Goal: Task Accomplishment & Management: Manage account settings

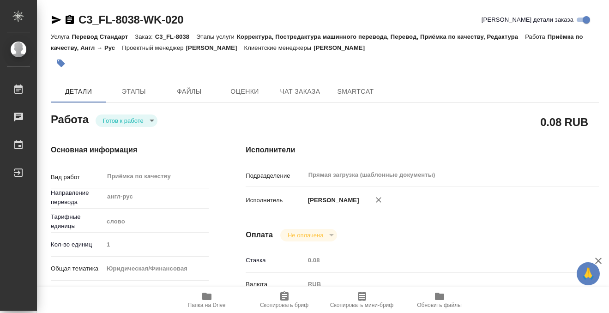
scroll to position [493, 0]
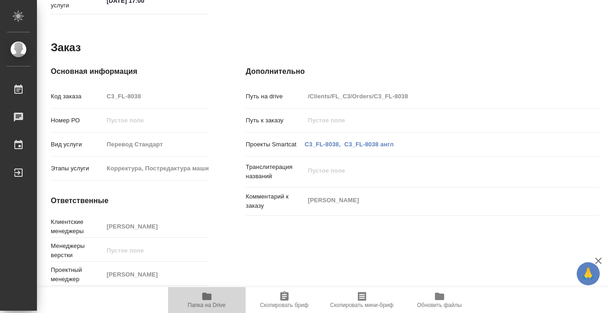
click at [203, 297] on icon "button" at bounding box center [206, 296] width 9 height 7
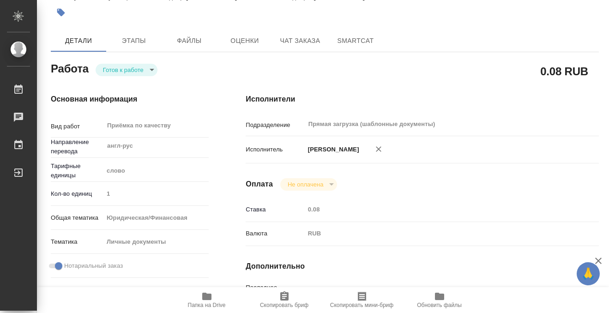
scroll to position [0, 0]
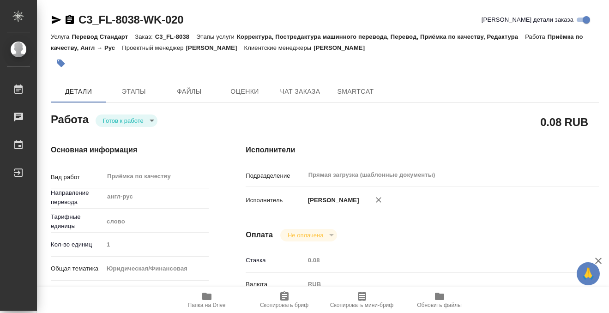
click at [66, 67] on button "button" at bounding box center [61, 63] width 20 height 20
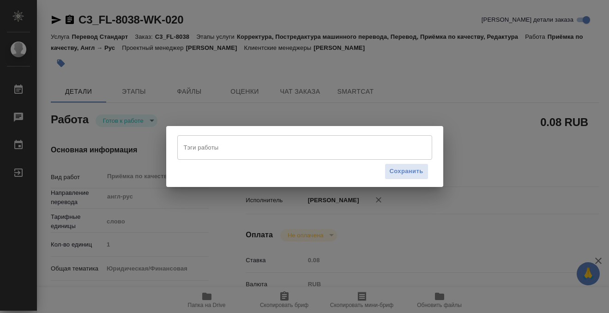
click at [211, 146] on input "Тэги работы" at bounding box center [295, 147] width 229 height 16
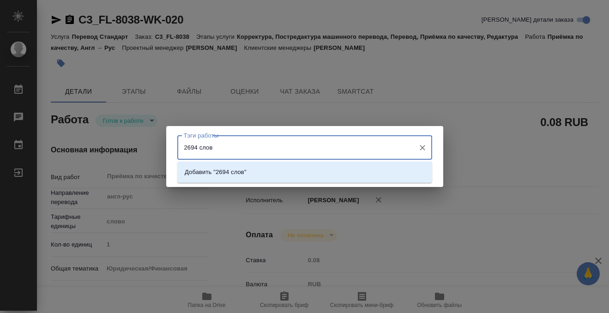
type input "2694 слова"
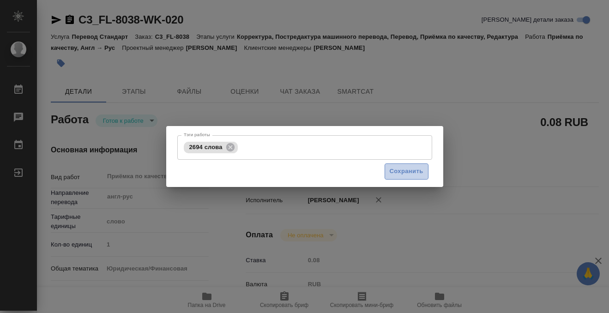
click at [389, 175] on span "Сохранить" at bounding box center [406, 171] width 34 height 11
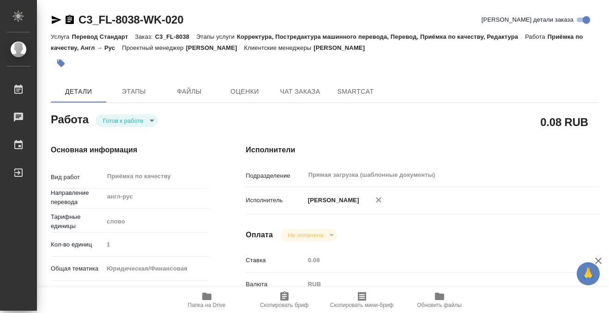
type input "readyForWork"
type input "англ-рус"
type input "5a8b1489cc6b4906c91bfd90"
type input "1"
type input "yr-fn"
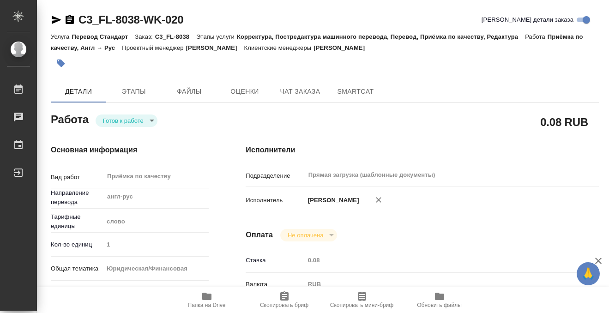
type input "5a8b8b956a9677013d343cfe"
checkbox input "true"
type input "11.08.2025 10:02"
type input "11.08.2025 17:00"
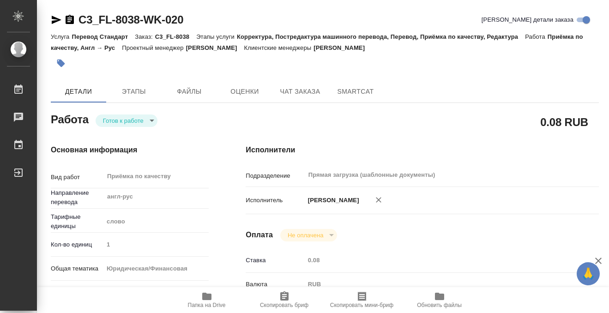
type input "Прямая загрузка (шаблонные документы)"
type input "notPayed"
type input "0.08"
type input "RUB"
type input "[PERSON_NAME]"
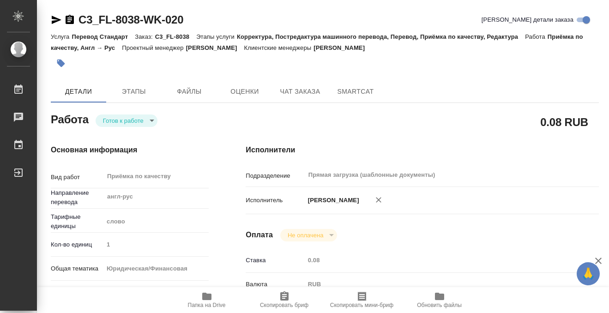
type input "C3_FL-8038"
type input "Перевод Стандарт"
type input "Корректура, Постредактура машинного перевода, Перевод, Приёмка по качеству, Ред…"
type input "[PERSON_NAME]"
type input "/Clients/FL_C3/Orders/C3_FL-8038"
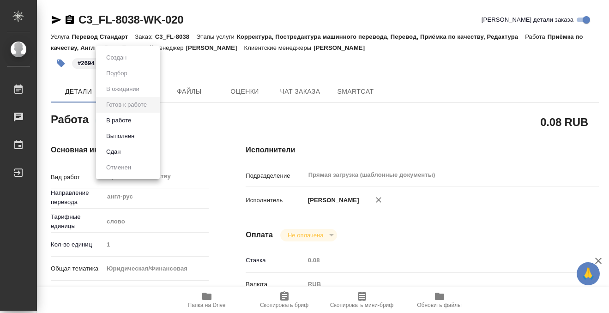
click at [137, 121] on body "🙏 .cls-1 fill:#fff; AWATERA Kobzeva Elizaveta Работы 0 Чаты График Выйти C3_FL-…" at bounding box center [304, 156] width 609 height 313
click at [139, 139] on li "Выполнен" at bounding box center [128, 136] width 64 height 16
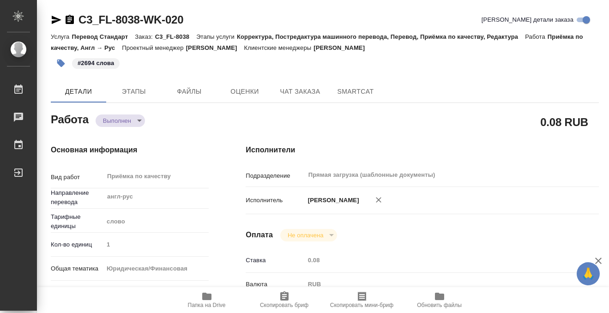
type textarea "x"
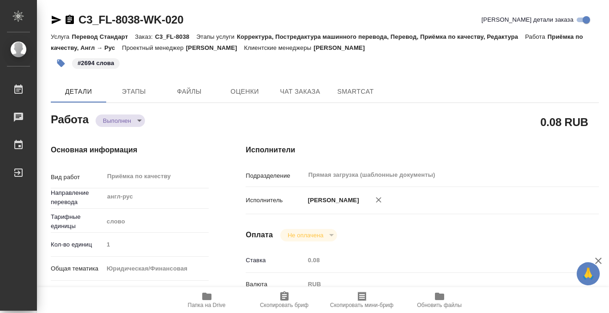
type textarea "x"
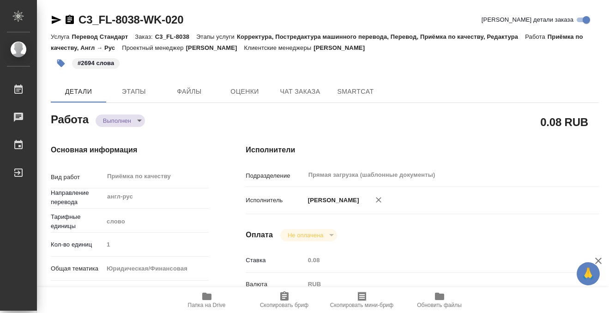
click at [70, 18] on icon "button" at bounding box center [69, 19] width 11 height 11
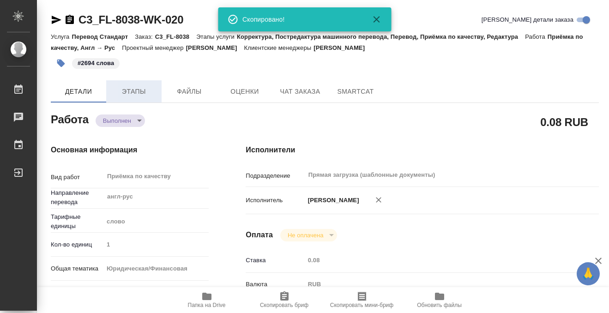
click at [133, 87] on span "Этапы" at bounding box center [134, 92] width 44 height 12
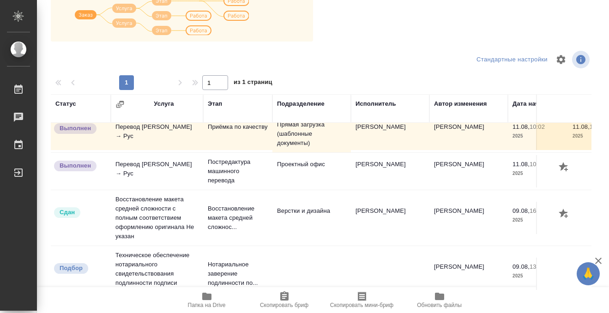
scroll to position [168, 0]
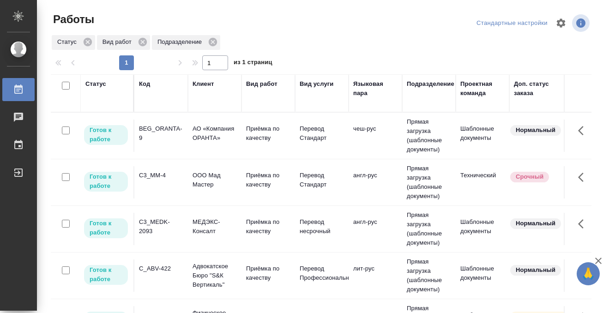
click at [100, 82] on div "Статус" at bounding box center [95, 83] width 21 height 9
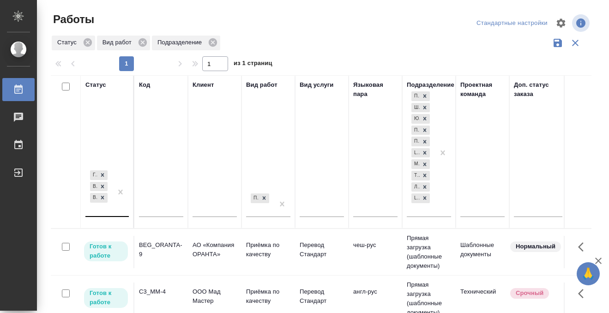
click at [108, 210] on div "[PERSON_NAME] к работе В работе В ожидании" at bounding box center [98, 192] width 27 height 48
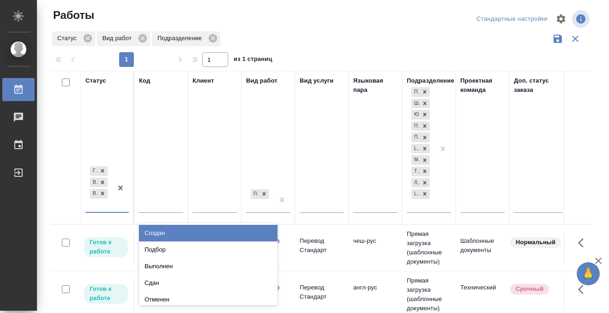
scroll to position [5, 0]
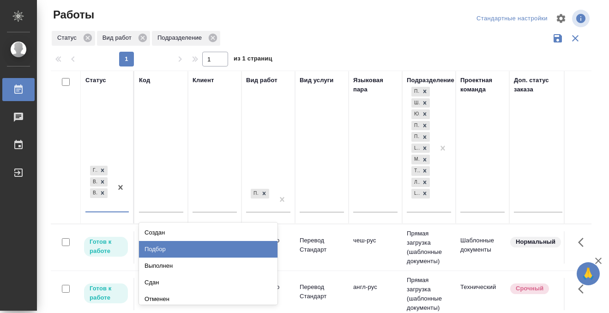
click at [189, 245] on div "Подбор" at bounding box center [208, 249] width 138 height 17
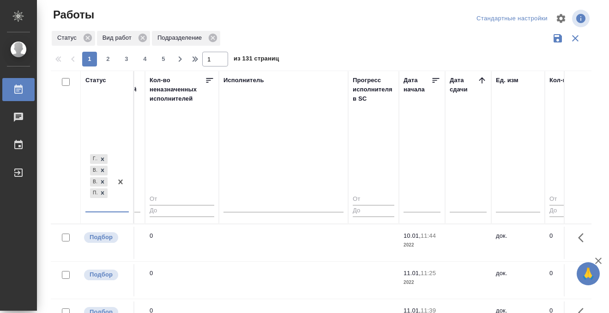
scroll to position [0, 547]
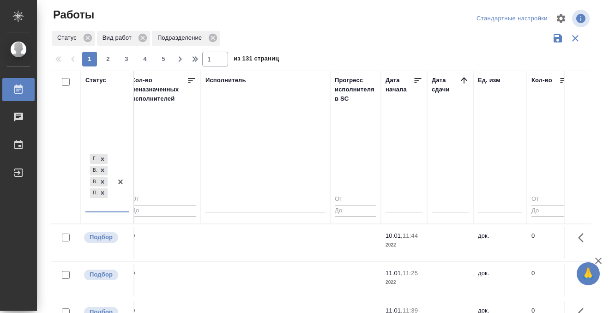
click at [462, 77] on icon at bounding box center [463, 80] width 9 height 9
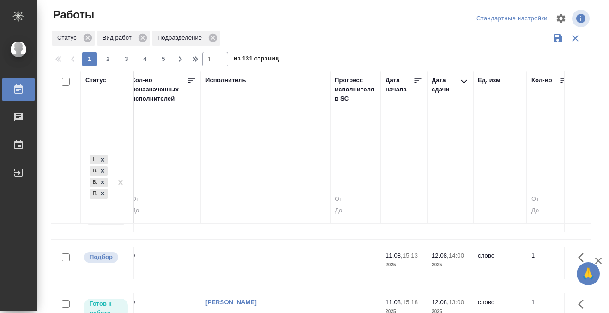
scroll to position [451, 547]
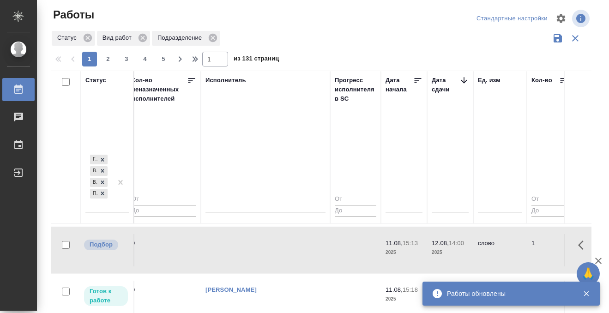
scroll to position [893, 547]
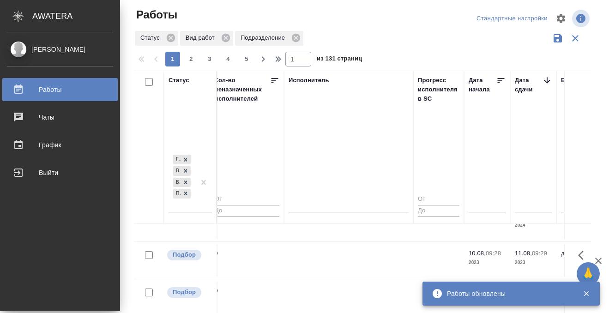
click at [23, 88] on icon at bounding box center [18, 89] width 11 height 11
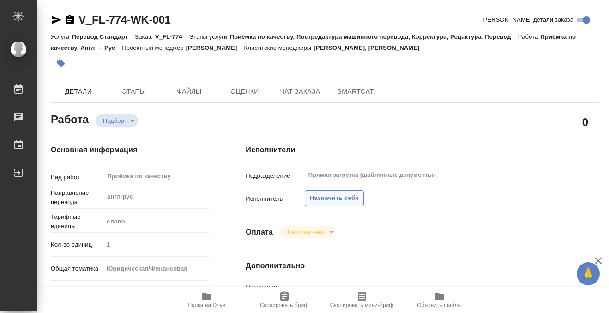
click at [329, 196] on span "Назначить себя" at bounding box center [334, 198] width 49 height 11
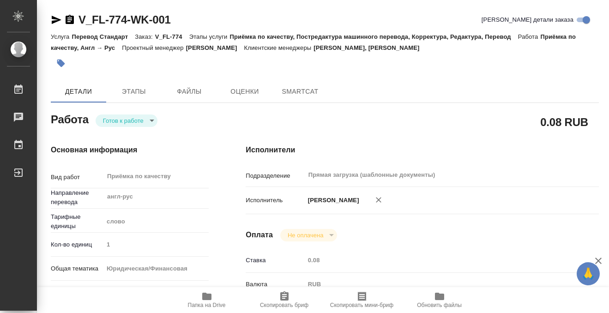
type textarea "x"
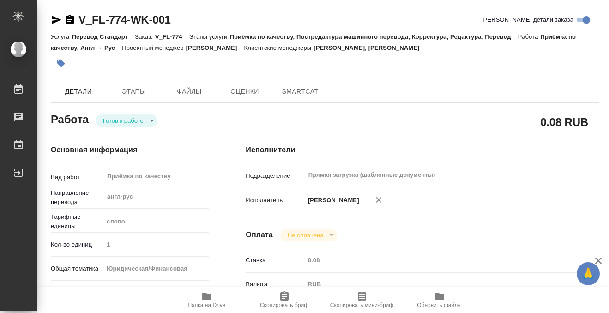
scroll to position [181, 0]
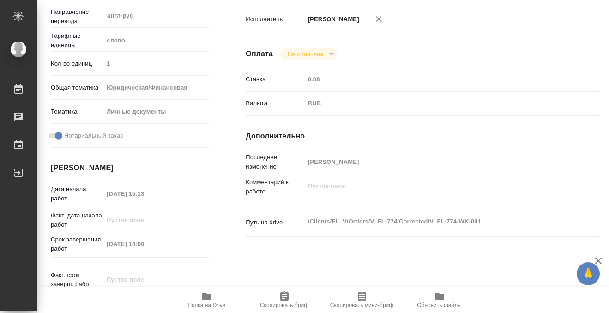
type textarea "x"
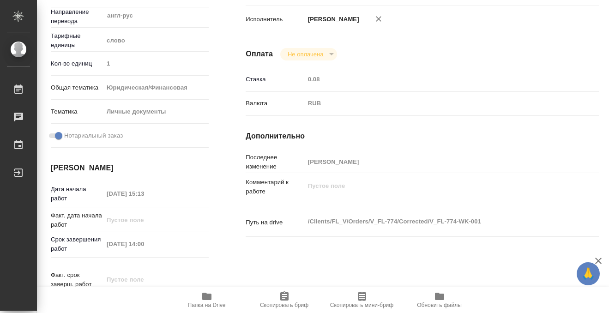
scroll to position [0, 0]
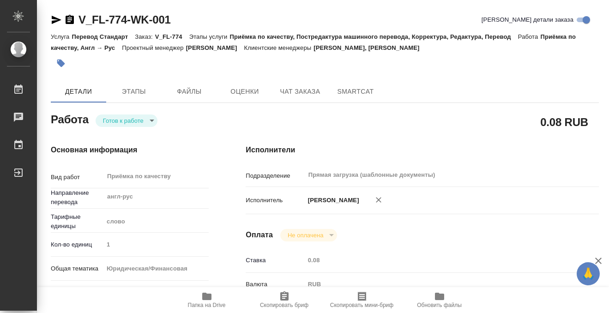
type textarea "x"
